Goal: Find specific page/section: Find specific page/section

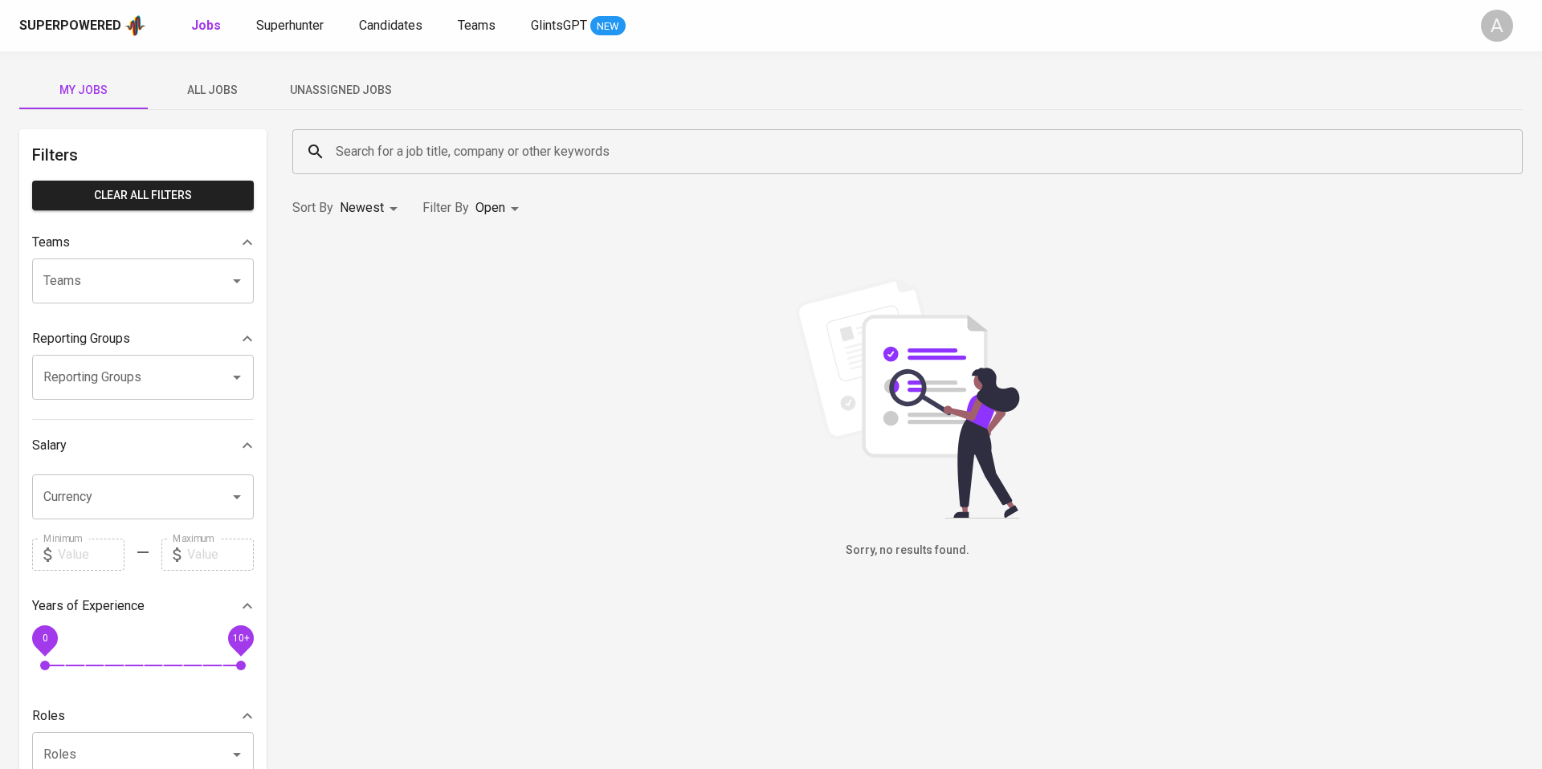
click at [218, 86] on span "All Jobs" at bounding box center [211, 90] width 109 height 20
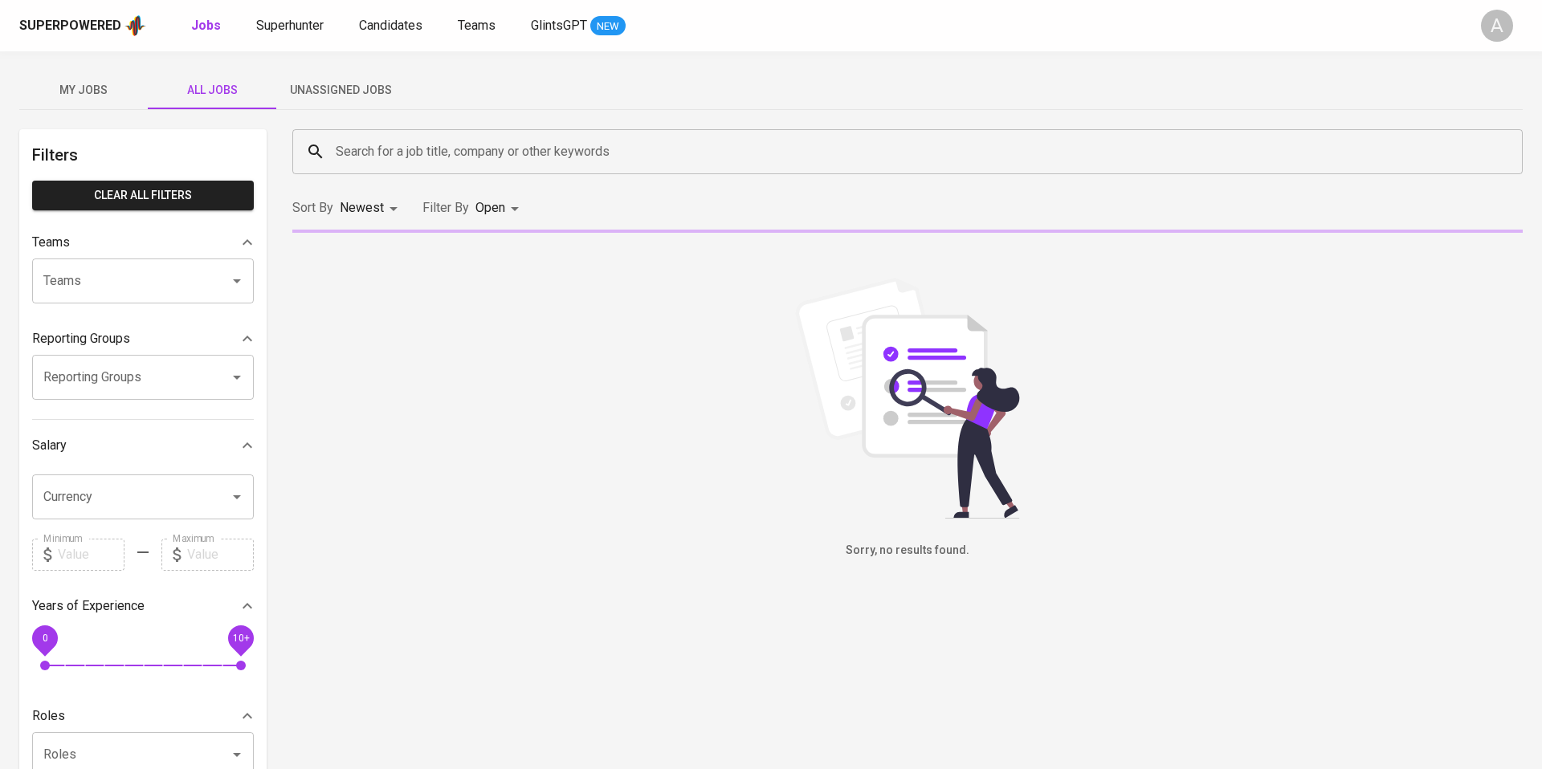
click at [369, 135] on div "Search for a job title, company or other keywords" at bounding box center [907, 151] width 1230 height 45
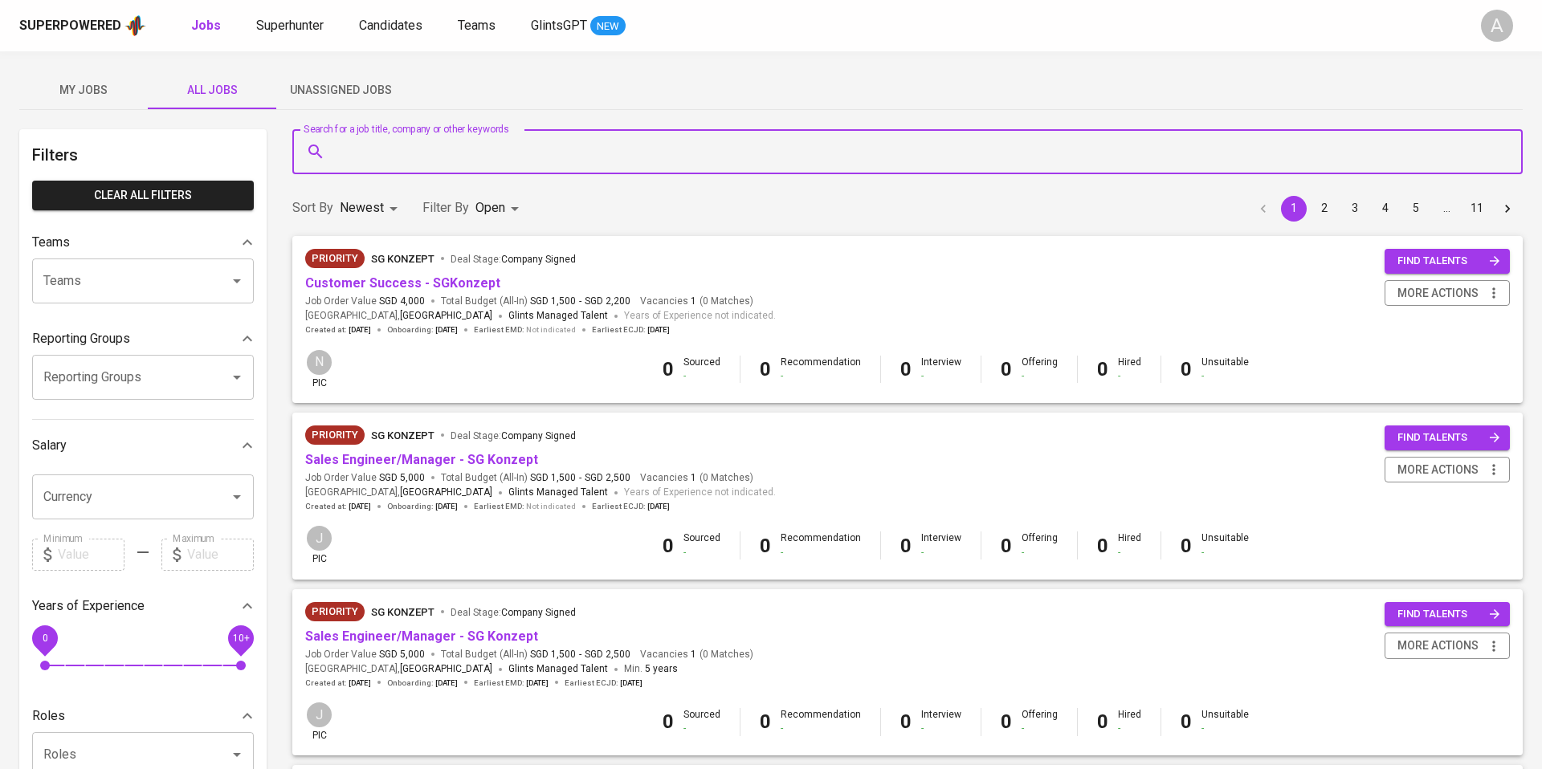
paste input "Tutor Circle Limited"
click at [445, 206] on p "Tutor Circle Limited in Companies" at bounding box center [399, 198] width 189 height 19
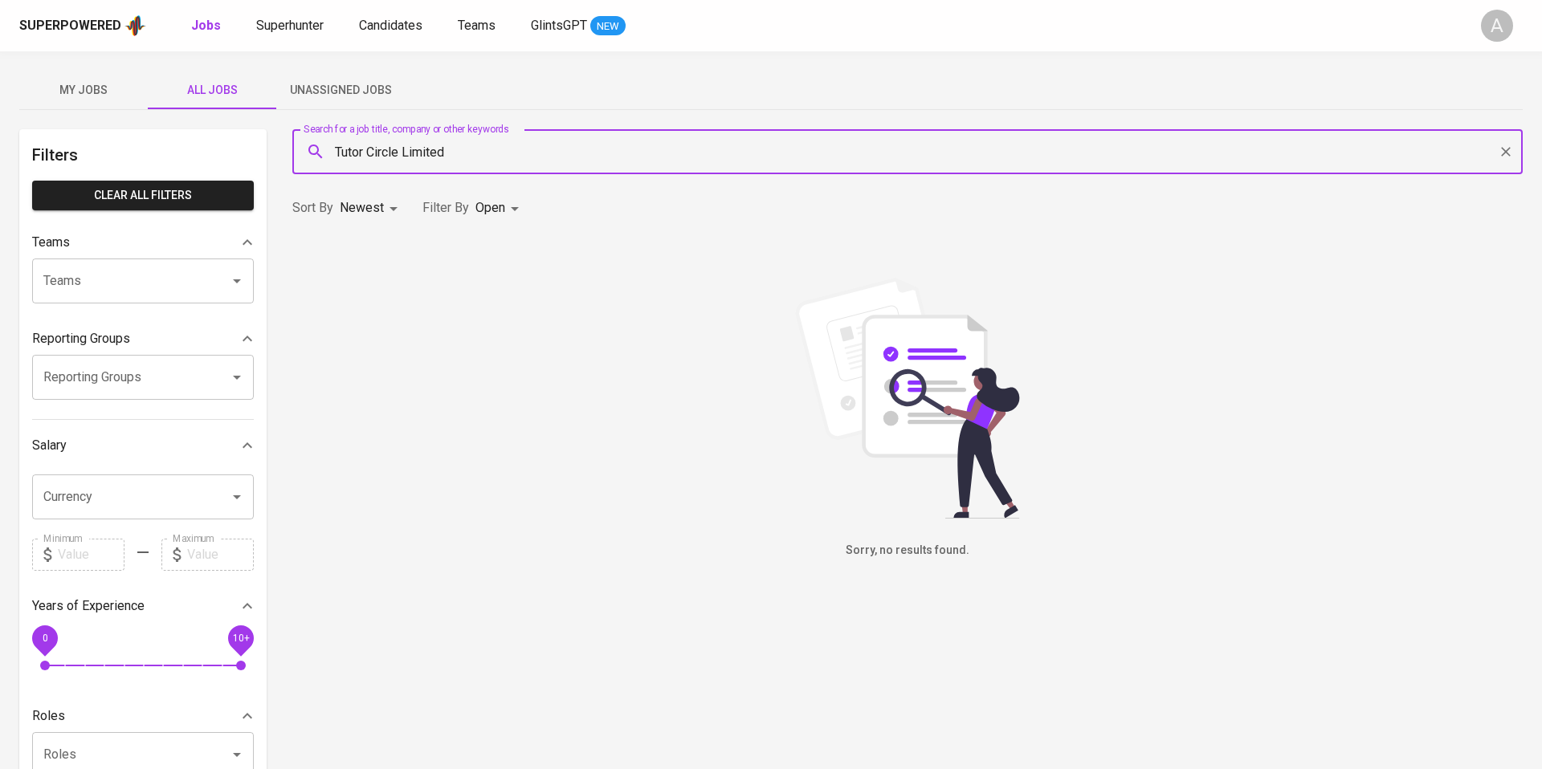
type input "Tutor Circle Limited"
click at [497, 211] on body "Superpowered Jobs Superhunter Candidates Teams GlintsGPT NEW A My Jobs All Jobs…" at bounding box center [771, 548] width 1542 height 1096
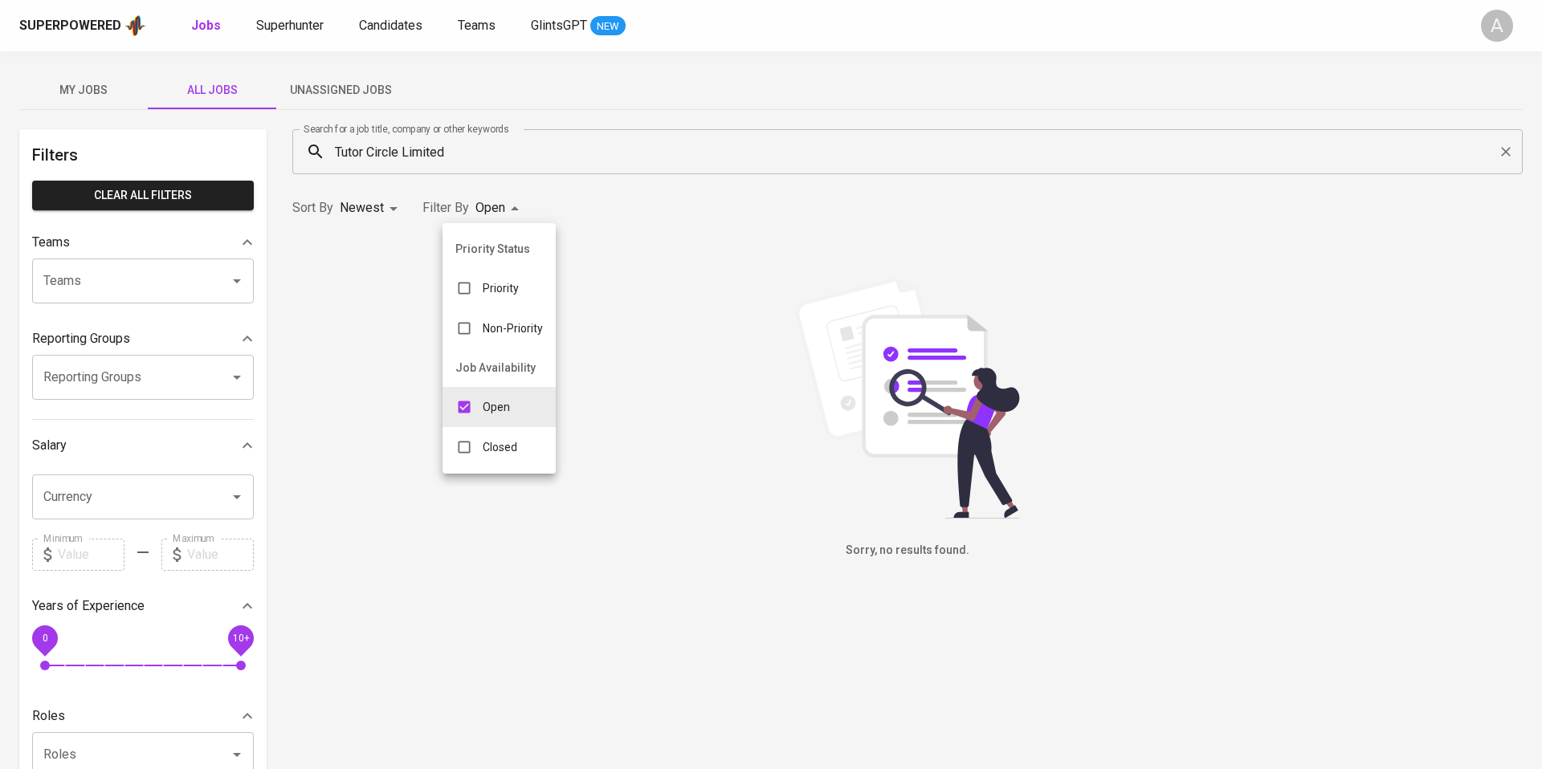
click at [502, 450] on p "Closed" at bounding box center [500, 447] width 35 height 16
type input "OPEN,CLOSE"
checkbox input "true"
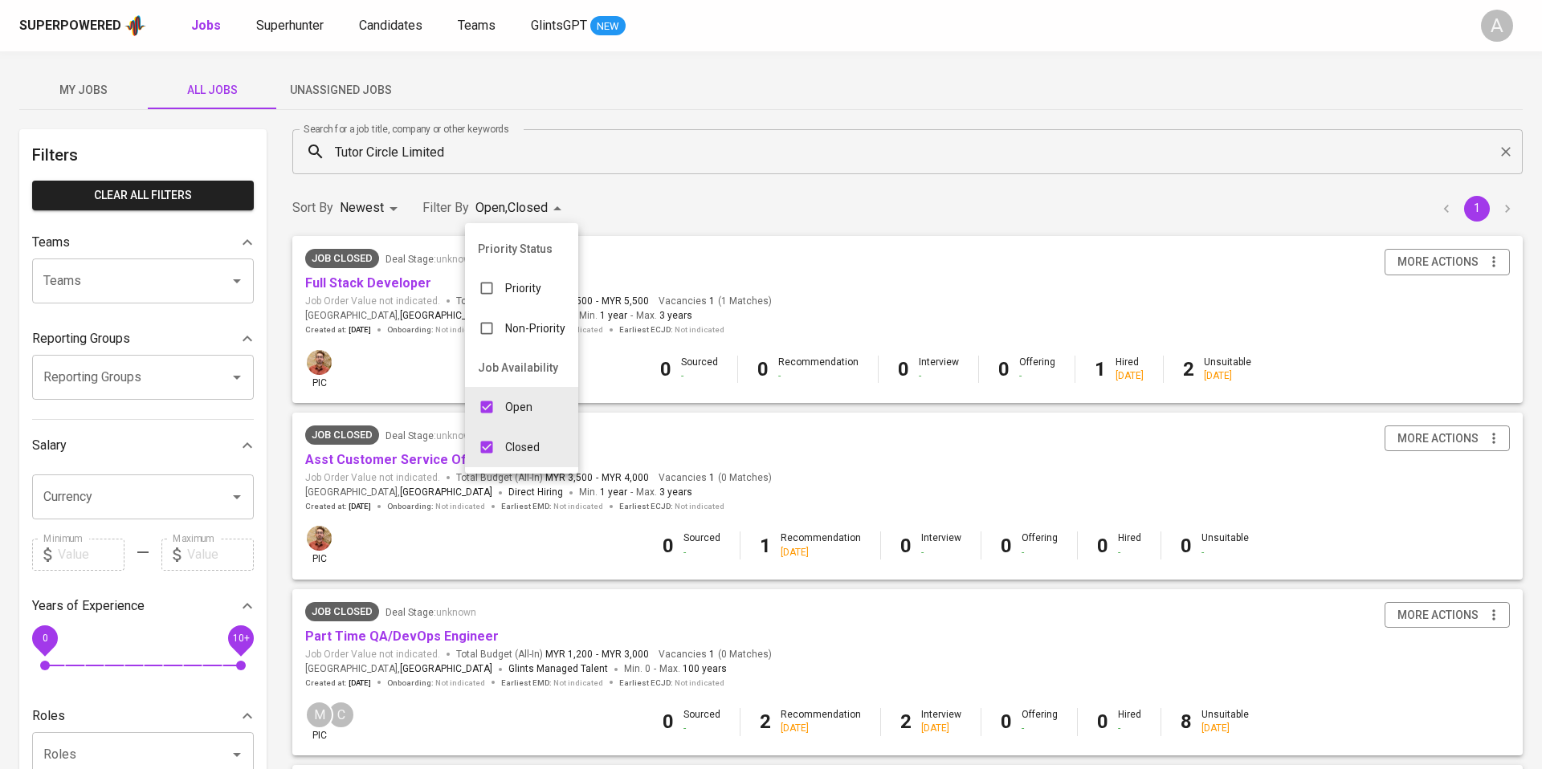
click at [683, 207] on div at bounding box center [771, 384] width 1542 height 769
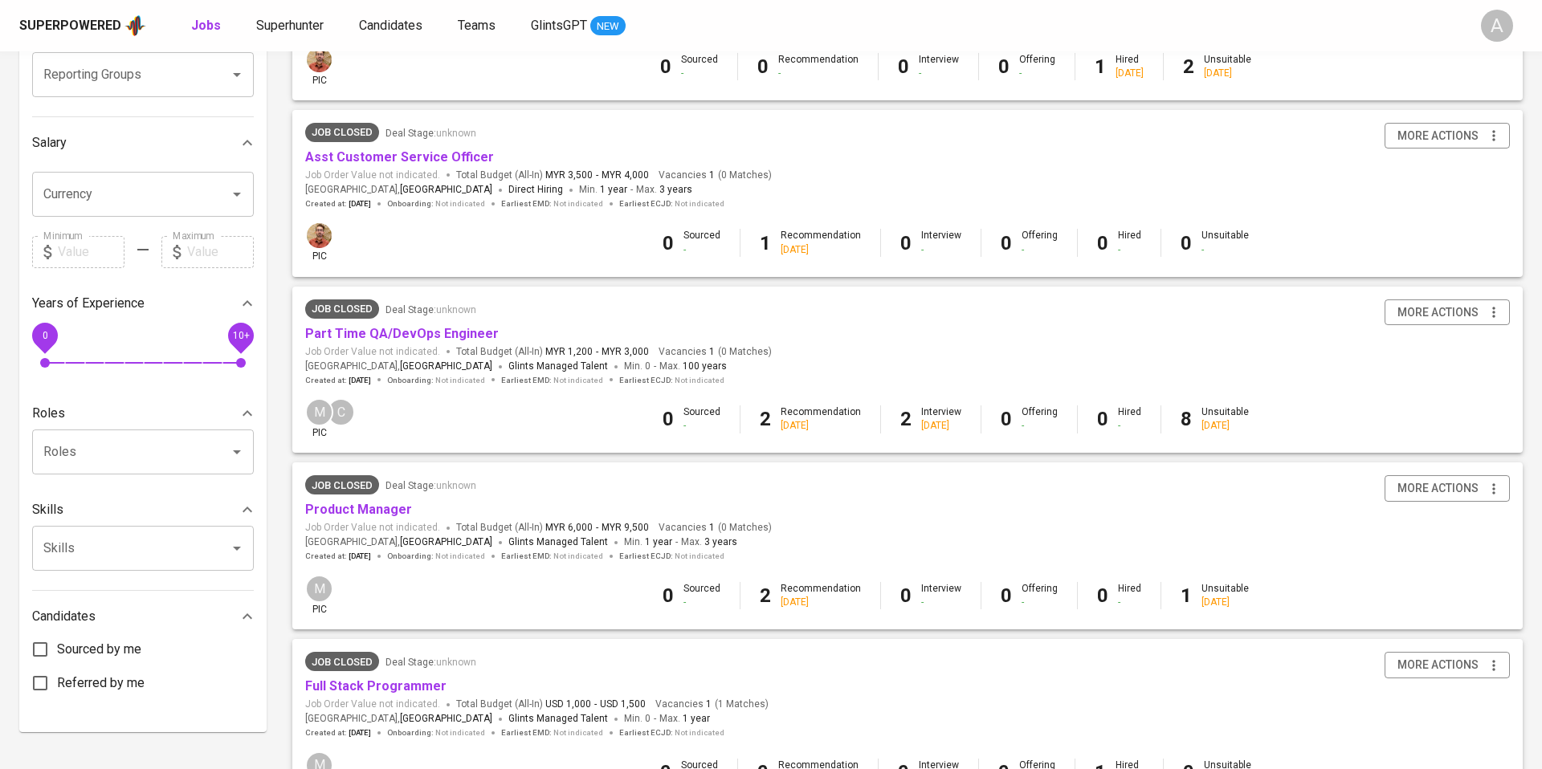
scroll to position [446, 0]
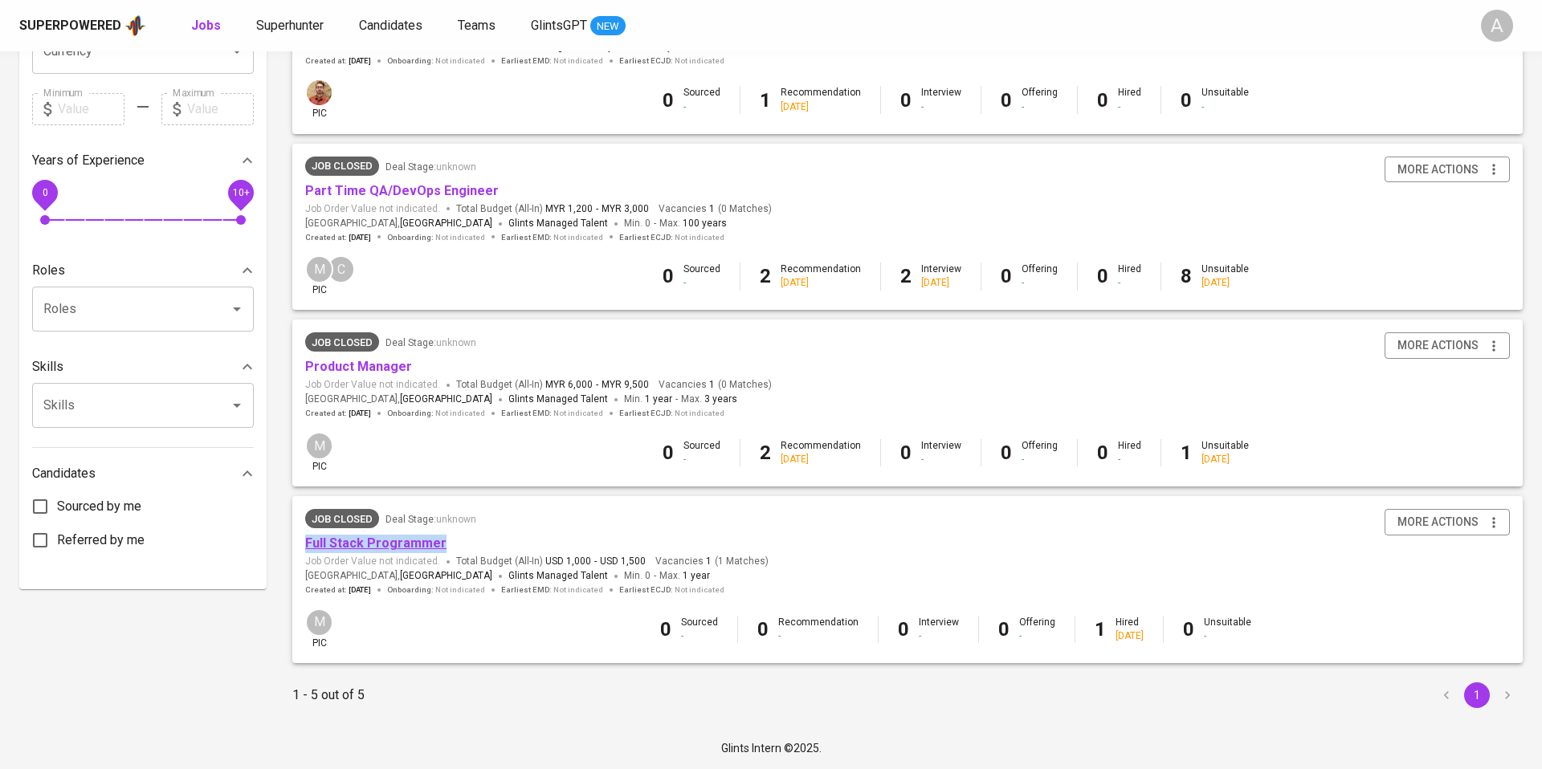
copy link "Full Stack Programmer"
copy link "Product Manager"
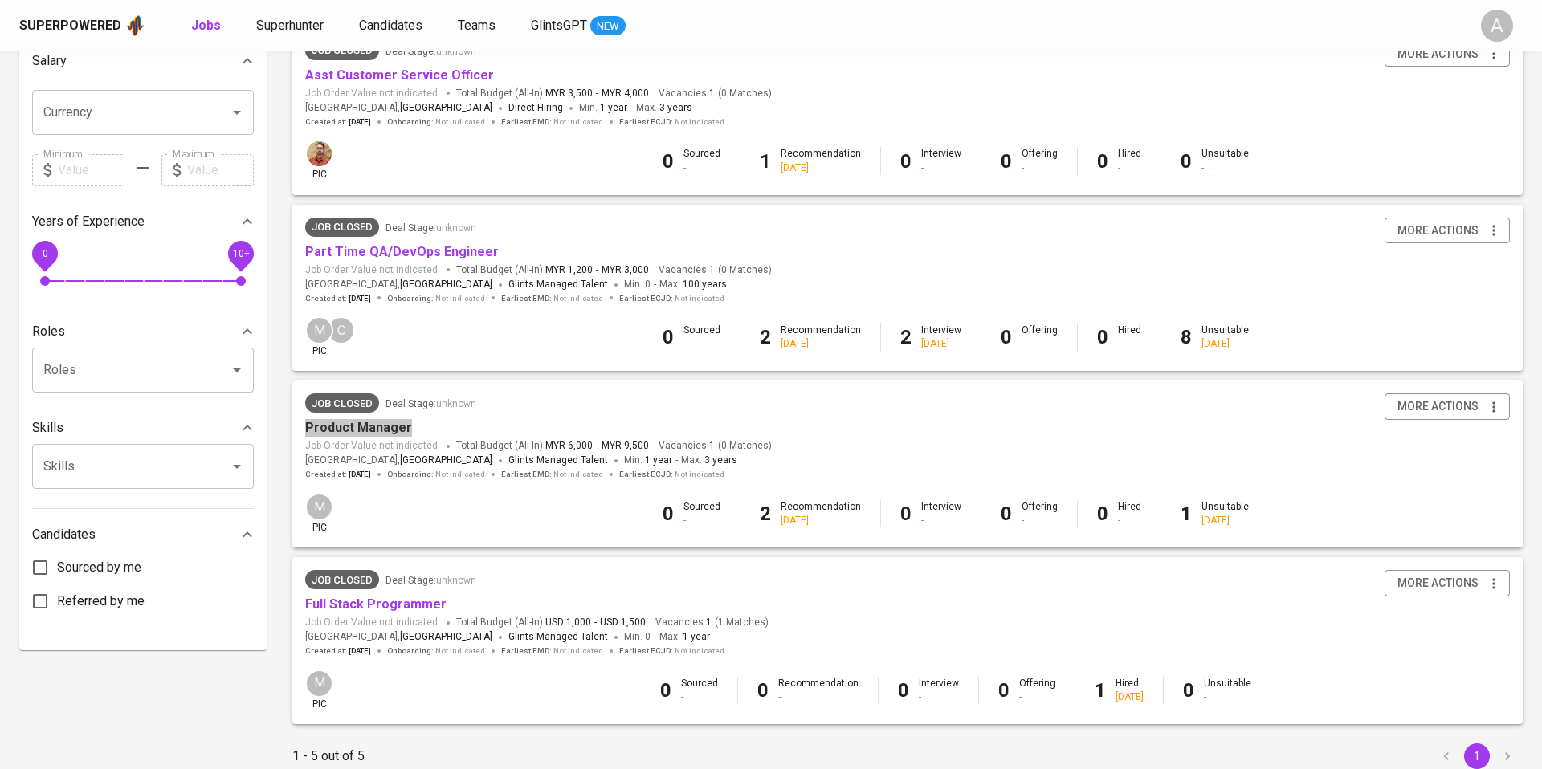
scroll to position [381, 0]
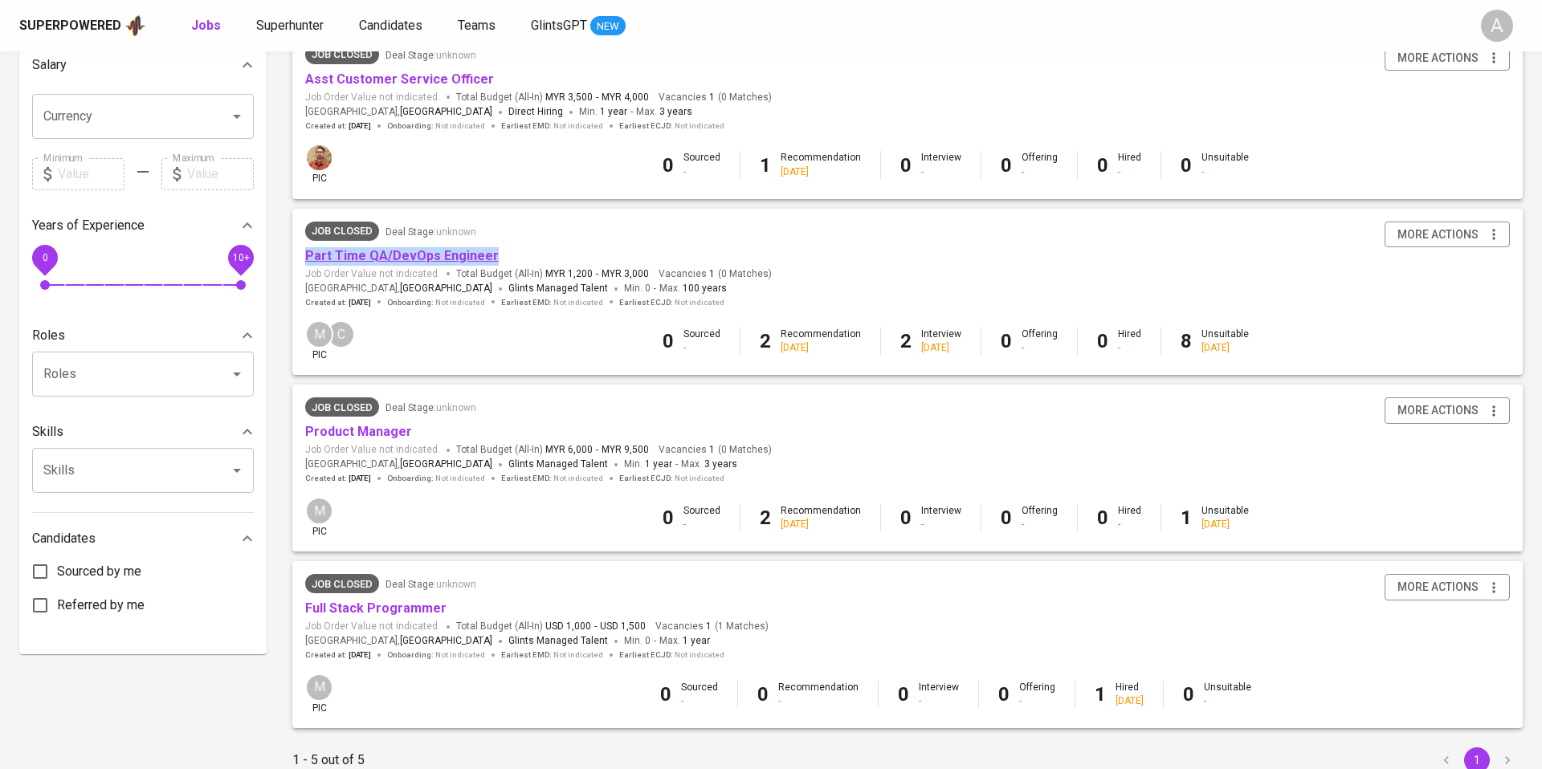
copy link "Part Time QA/DevOps Engineer"
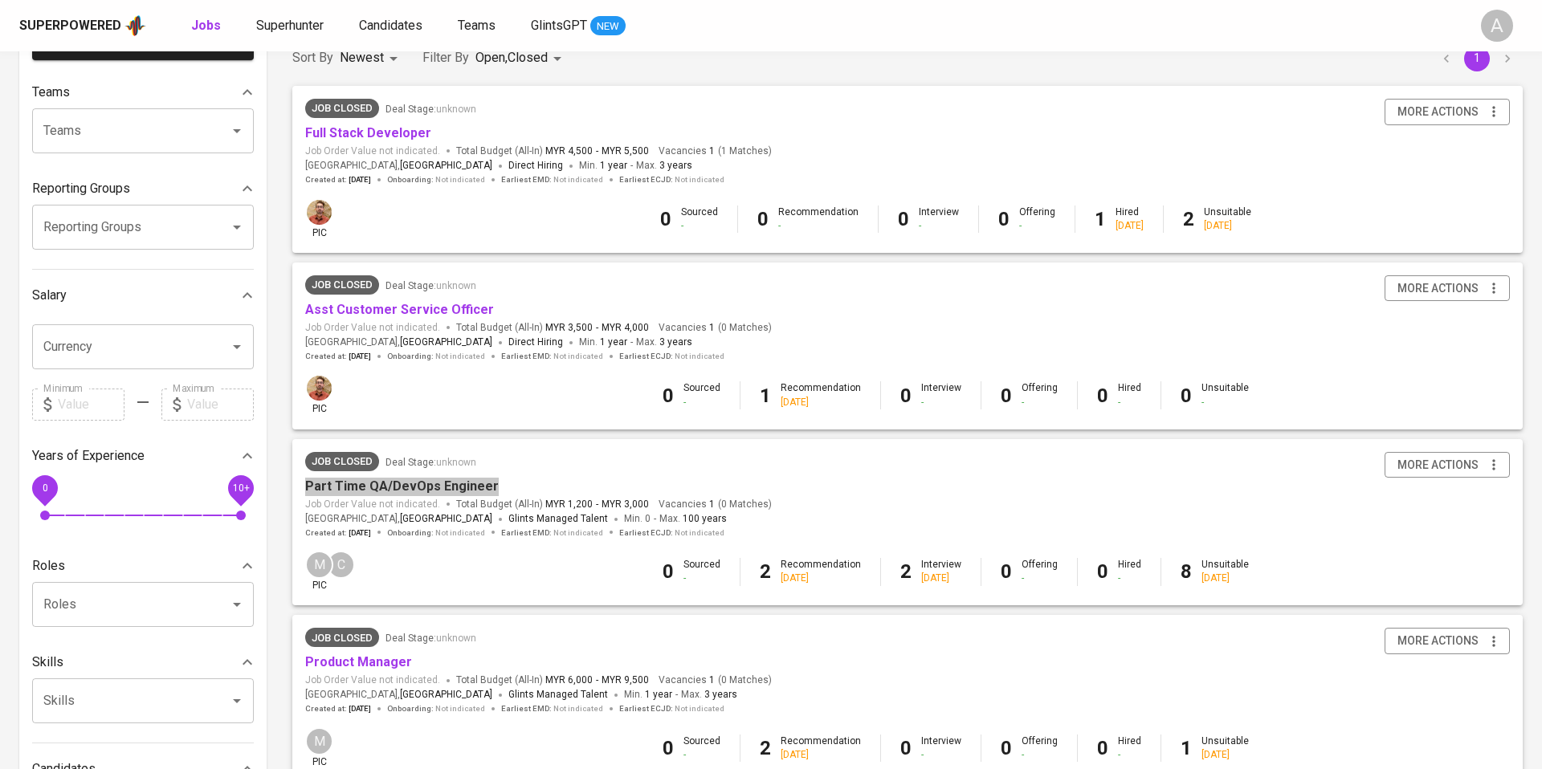
scroll to position [140, 0]
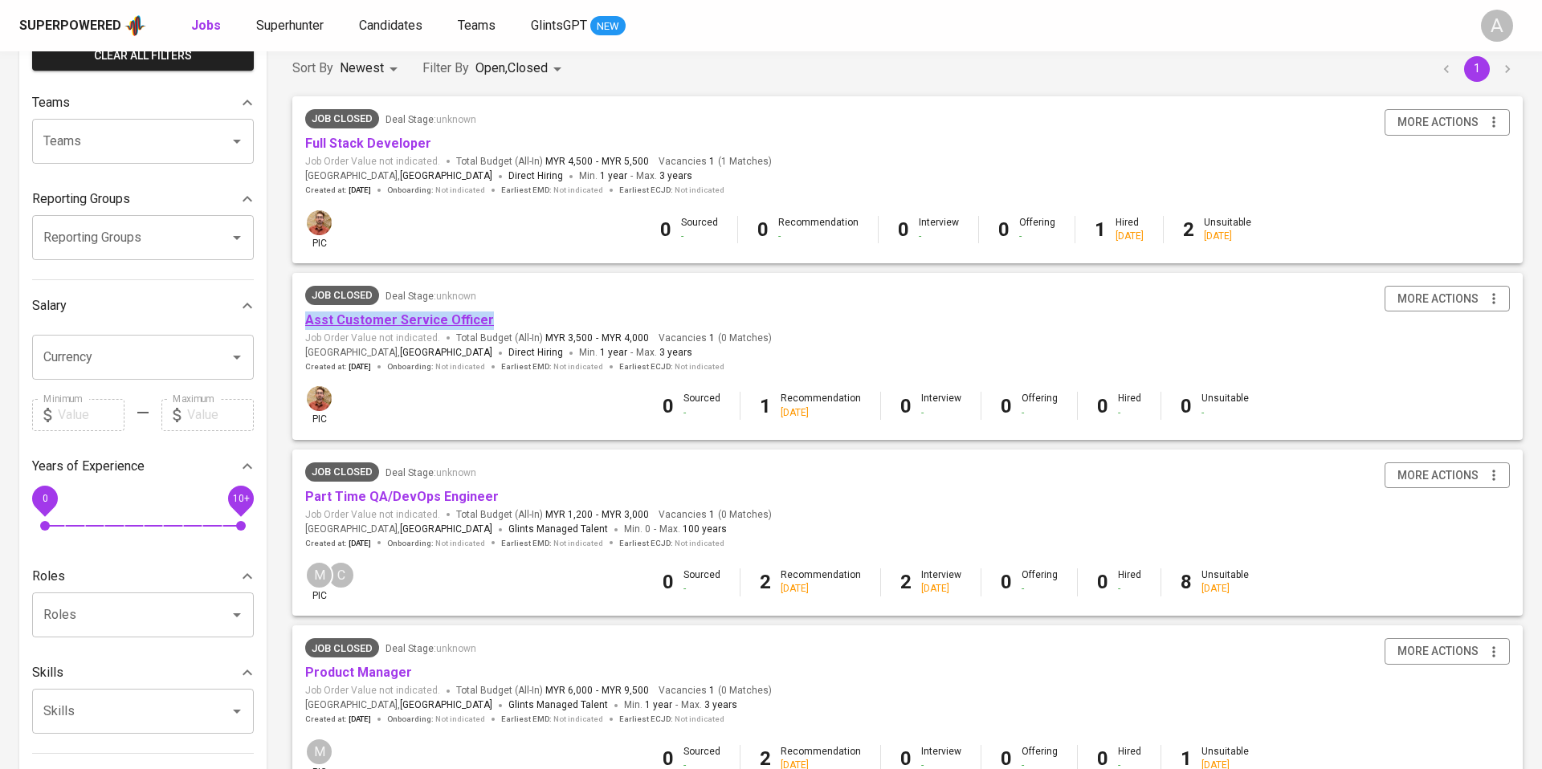
copy link "Asst Customer Service Officer"
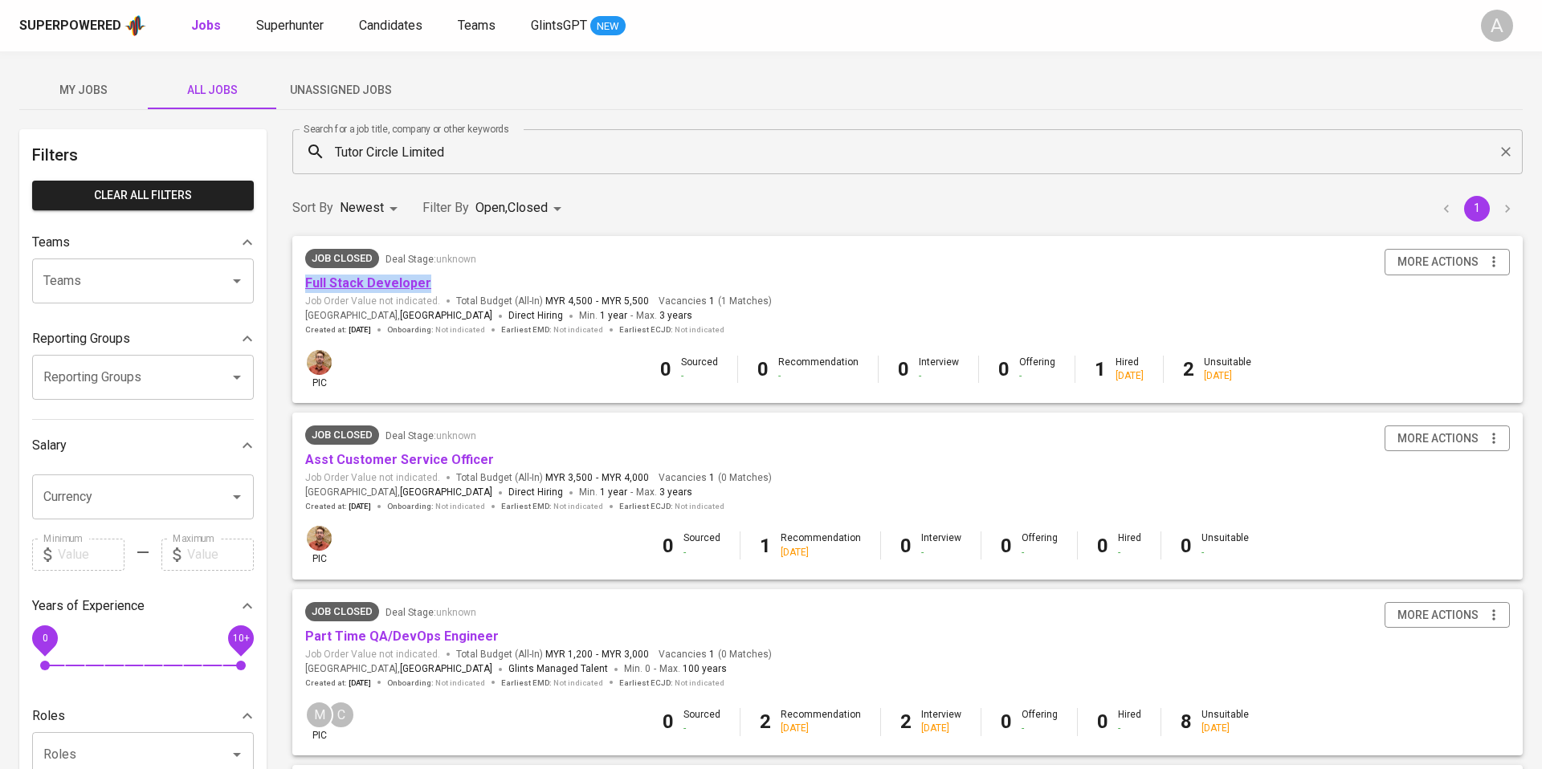
copy link "Full Stack Developer"
